Goal: Information Seeking & Learning: Learn about a topic

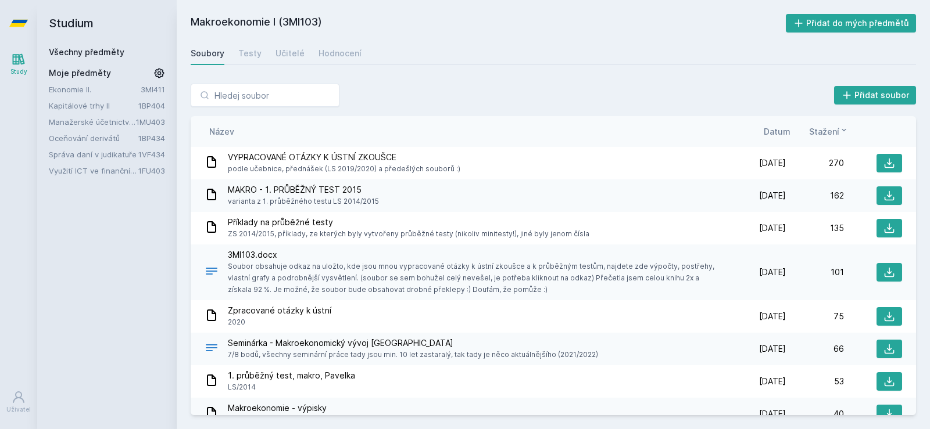
click at [112, 139] on link "Oceňování derivátů" at bounding box center [93, 138] width 89 height 12
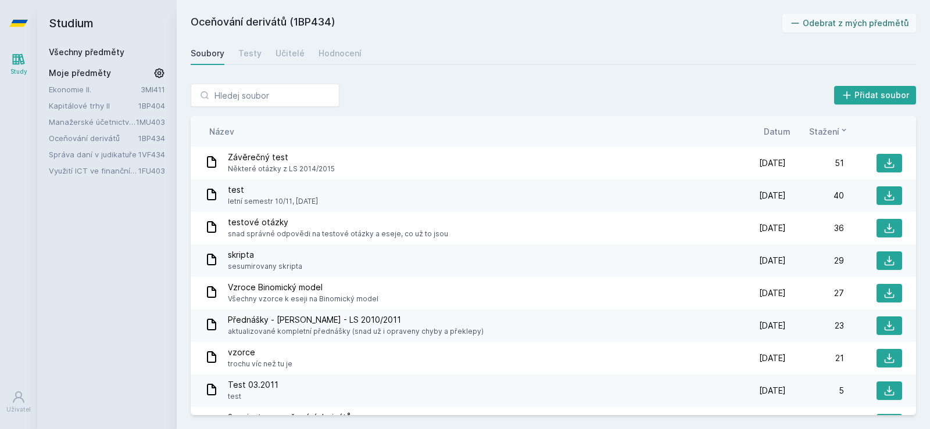
click at [310, 23] on h2 "Oceňování derivátů (1BP434)" at bounding box center [486, 23] width 591 height 19
copy h2 "1BP434"
click at [242, 160] on span "Závěrečný test" at bounding box center [281, 158] width 107 height 12
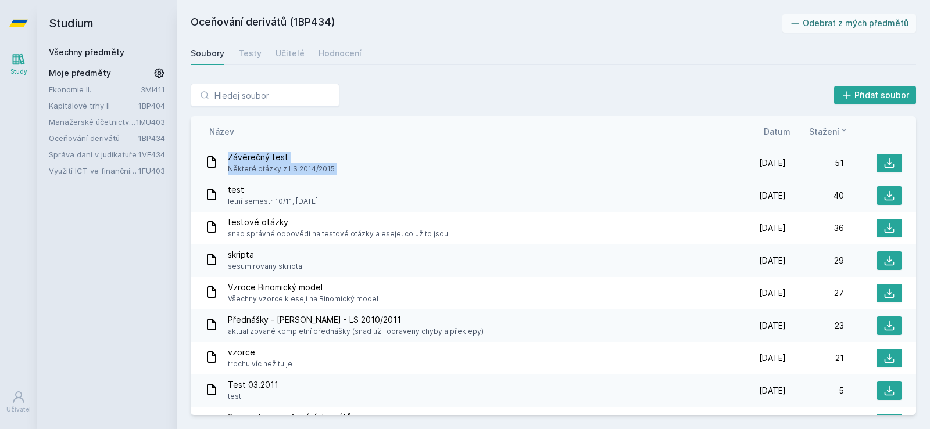
drag, startPoint x: 242, startPoint y: 160, endPoint x: 363, endPoint y: 176, distance: 121.9
click at [363, 176] on div "Závěrečný test Některé otázky z LS 2014/2015 [DATE] [DATE] 51" at bounding box center [553, 163] width 725 height 33
click at [311, 203] on span "letní semestr 10/11, [DATE]" at bounding box center [273, 202] width 90 height 12
drag, startPoint x: 311, startPoint y: 203, endPoint x: 338, endPoint y: 200, distance: 27.0
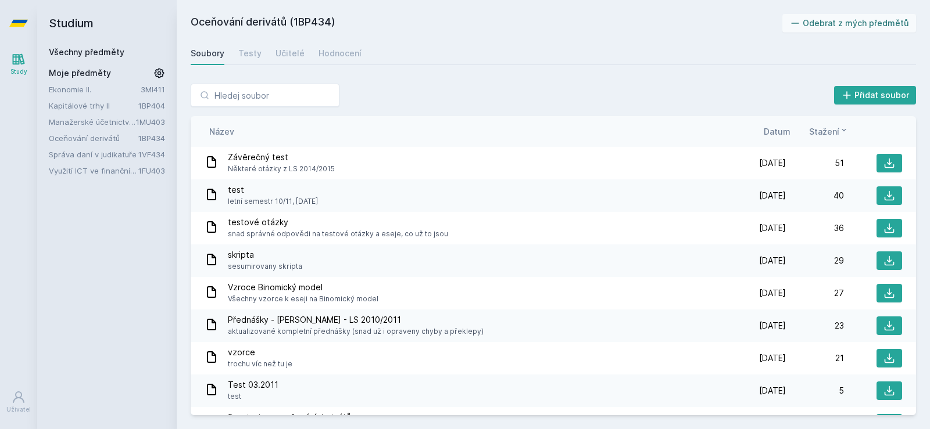
click at [338, 200] on div "test letní semestr 10/11, [DATE]" at bounding box center [466, 195] width 523 height 23
drag, startPoint x: 338, startPoint y: 200, endPoint x: 226, endPoint y: 209, distance: 111.9
click at [226, 209] on div "test letní semestr 10/11, [DATE] [DATE] [DATE] 40" at bounding box center [553, 196] width 725 height 33
click at [225, 207] on div "test letní semestr 10/11, [DATE] [DATE] [DATE] 40" at bounding box center [553, 196] width 725 height 33
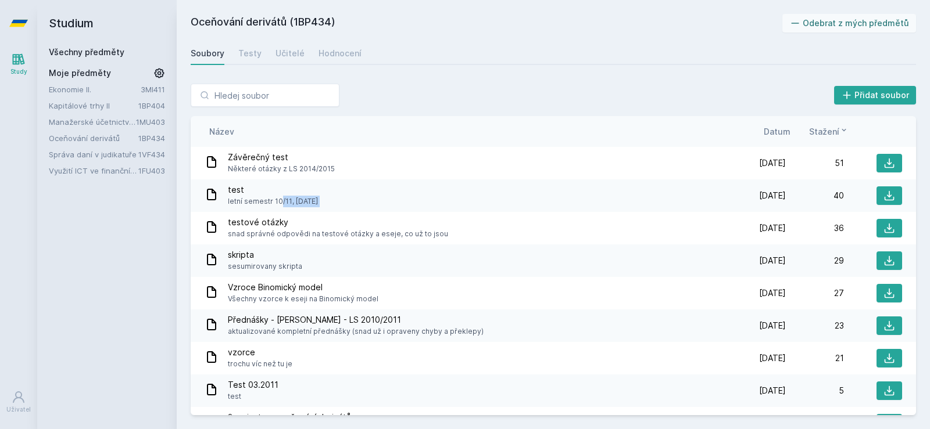
drag, startPoint x: 225, startPoint y: 207, endPoint x: 355, endPoint y: 202, distance: 130.2
click at [355, 202] on div "test letní semestr 10/11, [DATE] [DATE] [DATE] 40" at bounding box center [553, 196] width 725 height 33
click at [355, 202] on div "test letní semestr 10/11, [DATE]" at bounding box center [466, 195] width 523 height 23
click at [428, 235] on span "snad správné odpovědi na testové otázky a eseje, co už to jsou" at bounding box center [338, 234] width 220 height 12
click at [429, 235] on span "snad správné odpovědi na testové otázky a eseje, co už to jsou" at bounding box center [338, 234] width 220 height 12
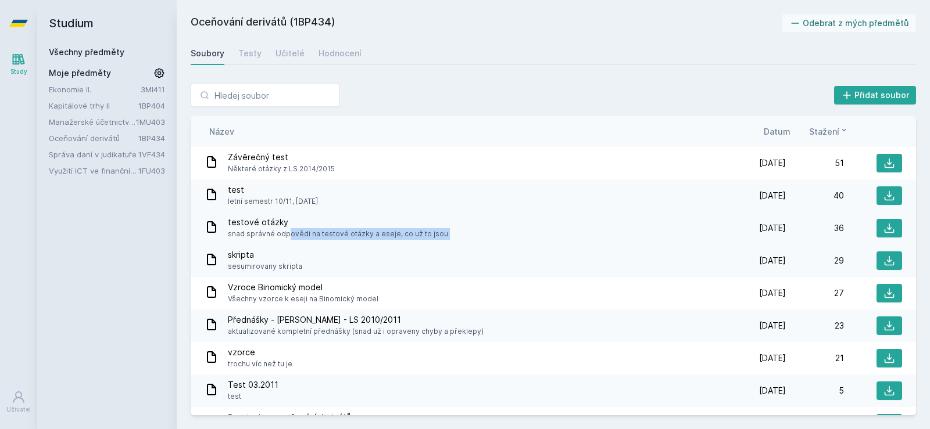
click at [429, 235] on span "snad správné odpovědi na testové otázky a eseje, co už to jsou" at bounding box center [338, 234] width 220 height 12
click at [373, 233] on span "snad správné odpovědi na testové otázky a eseje, co už to jsou" at bounding box center [338, 234] width 220 height 12
drag, startPoint x: 373, startPoint y: 233, endPoint x: 470, endPoint y: 223, distance: 97.6
click at [469, 223] on div "testové otázky snad správné odpovědi na testové otázky a eseje, co už to jsou" at bounding box center [466, 228] width 523 height 23
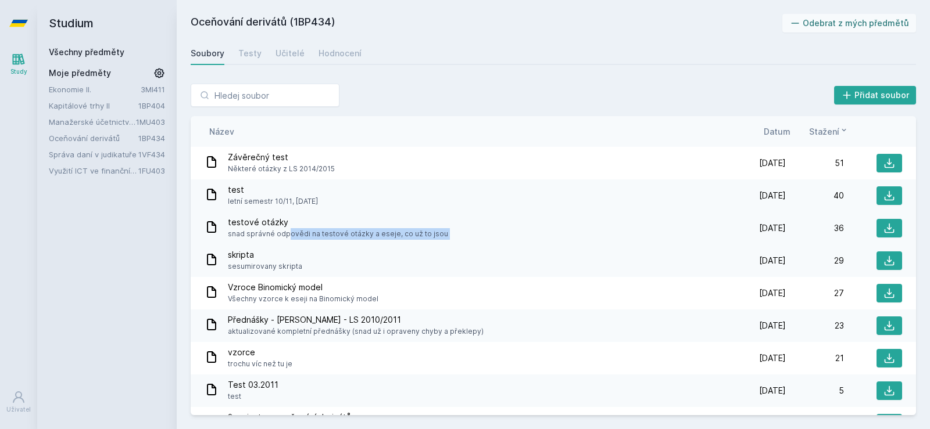
click at [470, 223] on div "testové otázky snad správné odpovědi na testové otázky a eseje, co už to jsou" at bounding box center [466, 228] width 523 height 23
click at [883, 230] on icon at bounding box center [889, 229] width 12 height 12
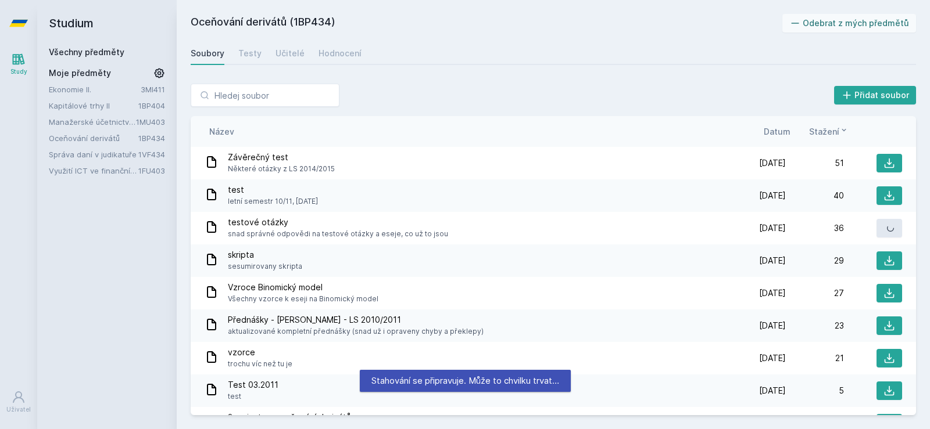
click at [781, 131] on span "Datum" at bounding box center [776, 131] width 27 height 12
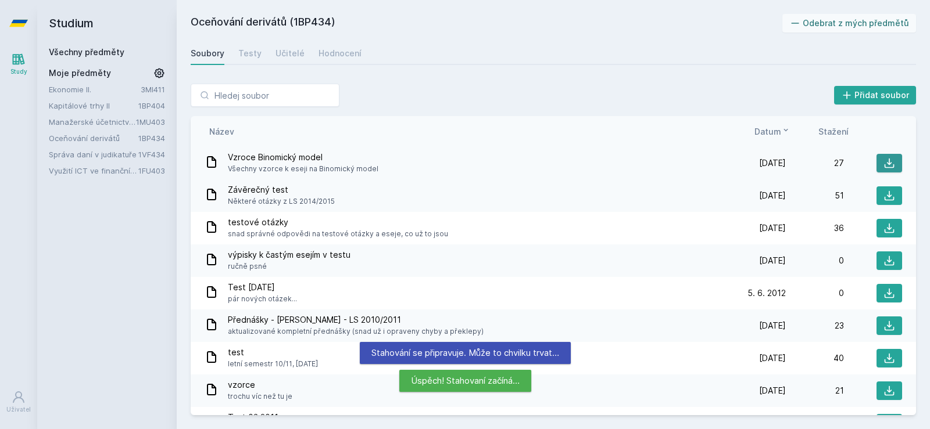
click at [887, 163] on icon at bounding box center [889, 163] width 12 height 12
click at [584, 39] on div "Oceňování derivátů (1BP434) Odebrat z mých předmětů [GEOGRAPHIC_DATA] Testy Uči…" at bounding box center [553, 214] width 725 height 401
